Goal: Check status

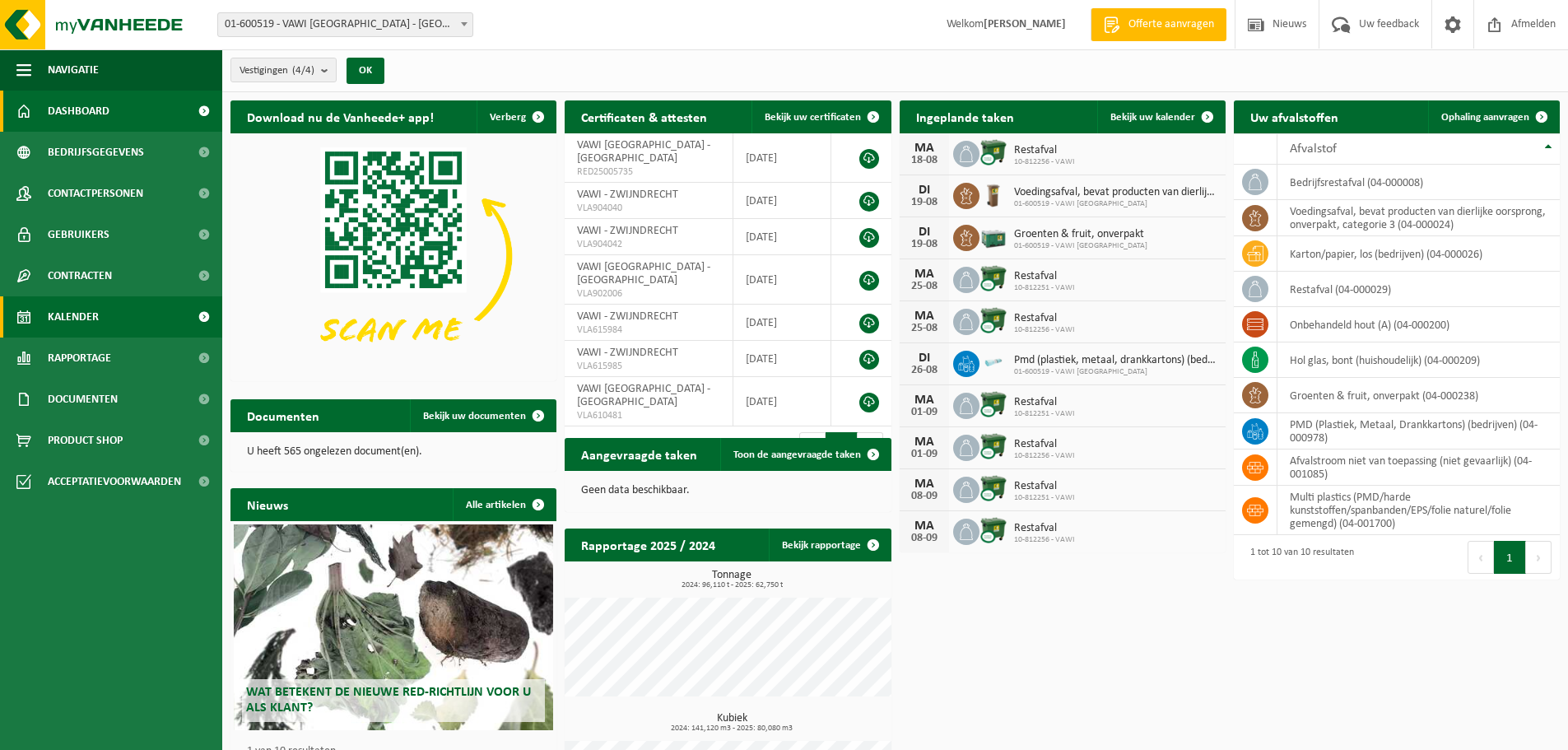
click at [83, 320] on span "Kalender" at bounding box center [73, 317] width 51 height 41
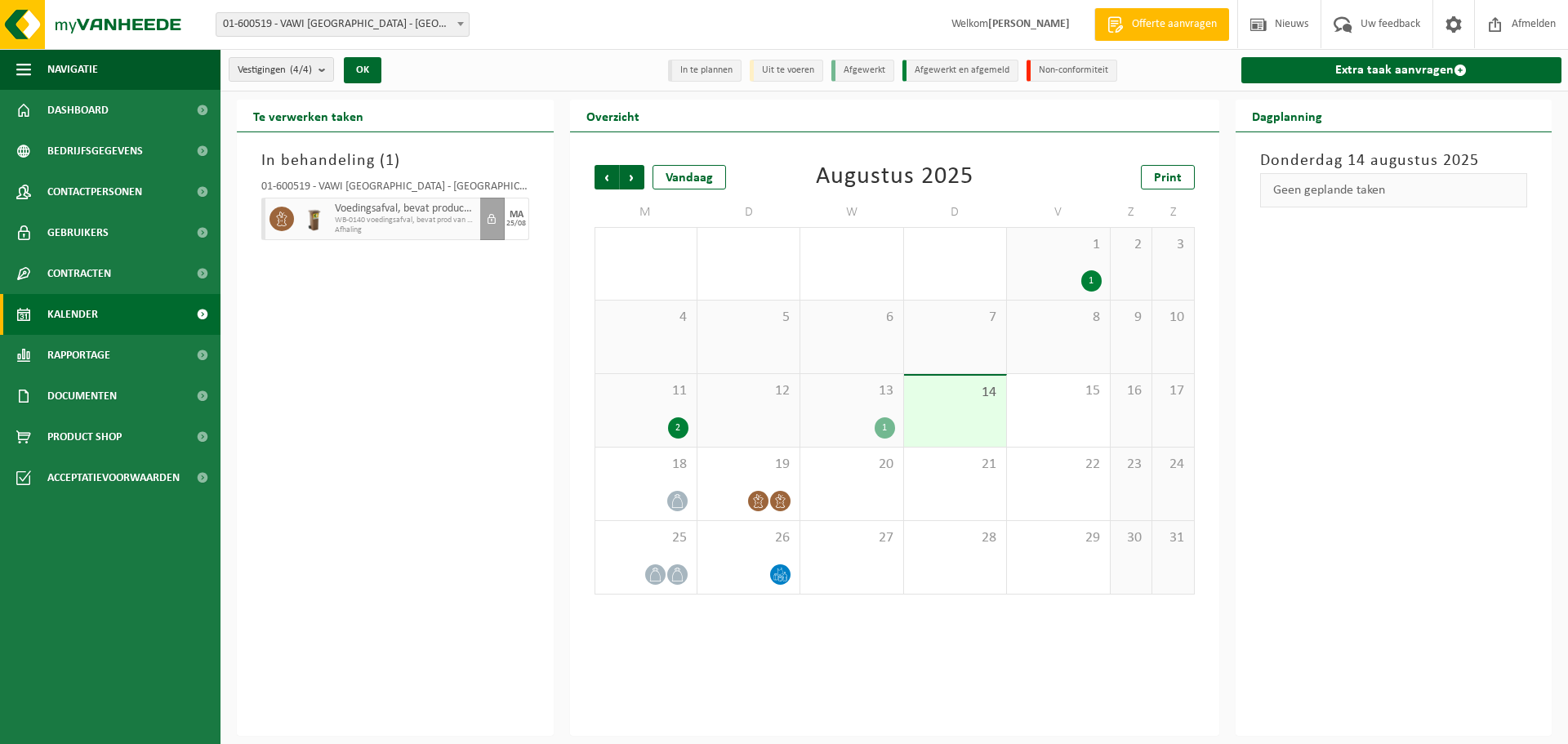
click at [840, 425] on div "1" at bounding box center [851, 428] width 86 height 21
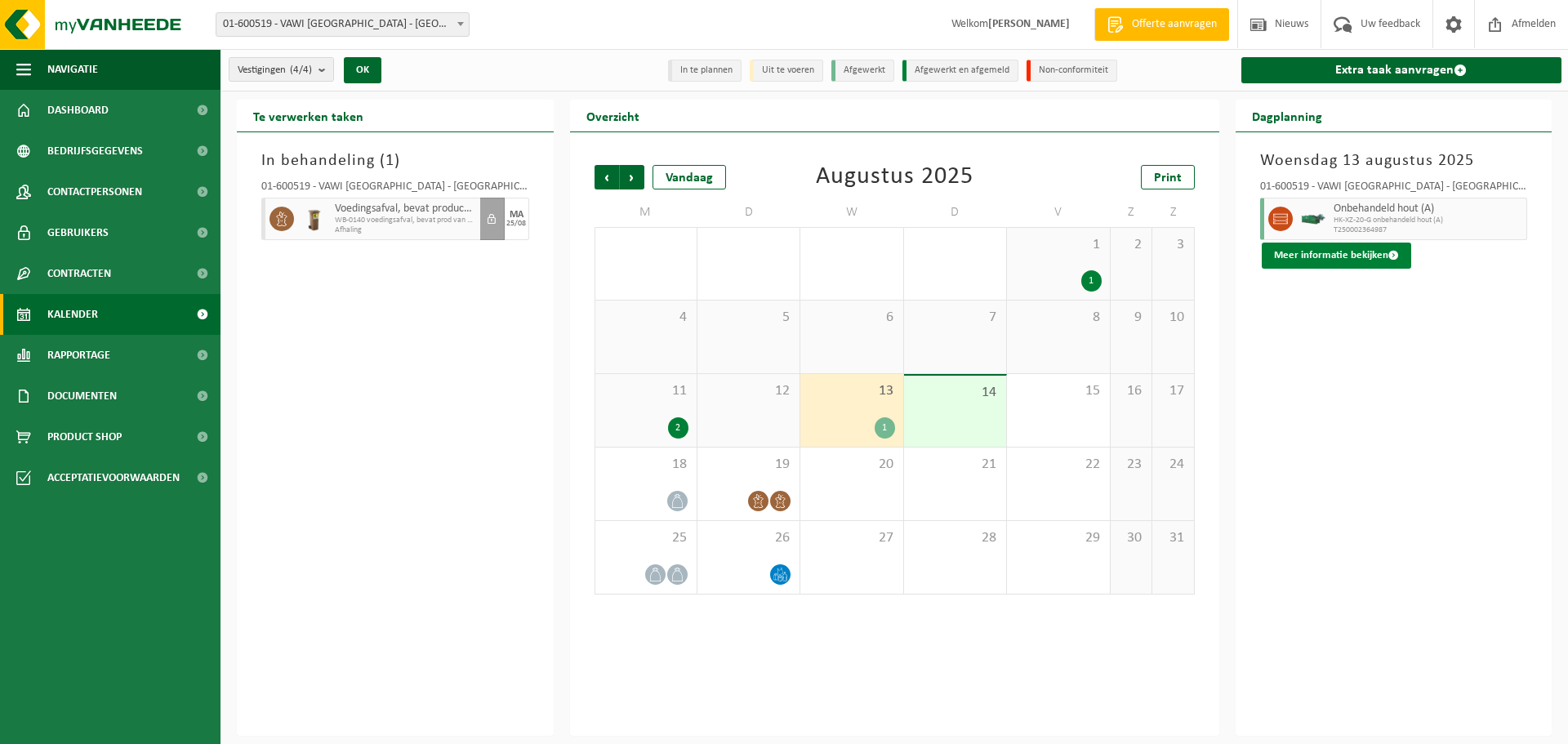
click at [1373, 260] on button "Meer informatie bekijken" at bounding box center [1336, 255] width 149 height 26
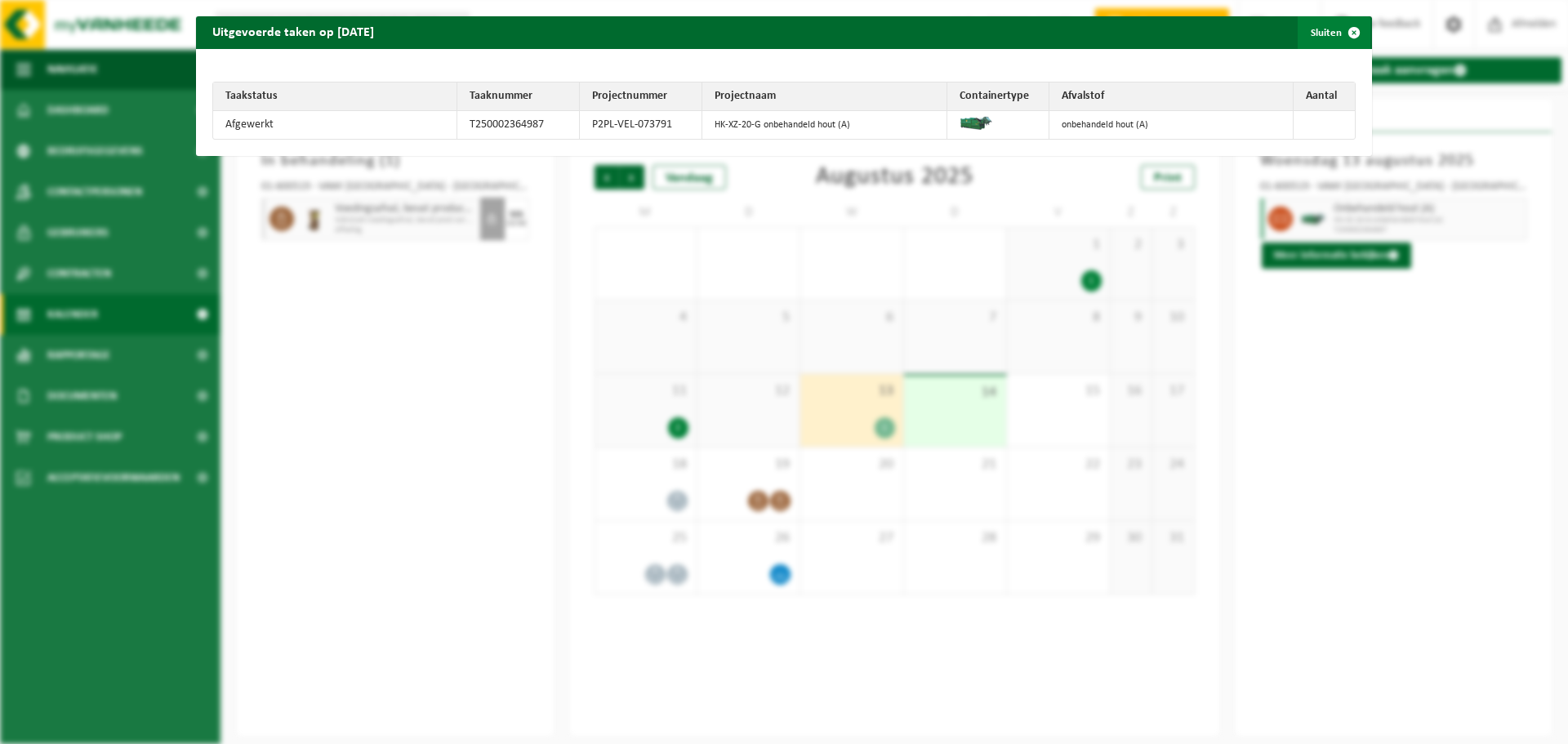
click at [1339, 30] on span "button" at bounding box center [1354, 33] width 33 height 33
